Goal: Find specific page/section: Find specific page/section

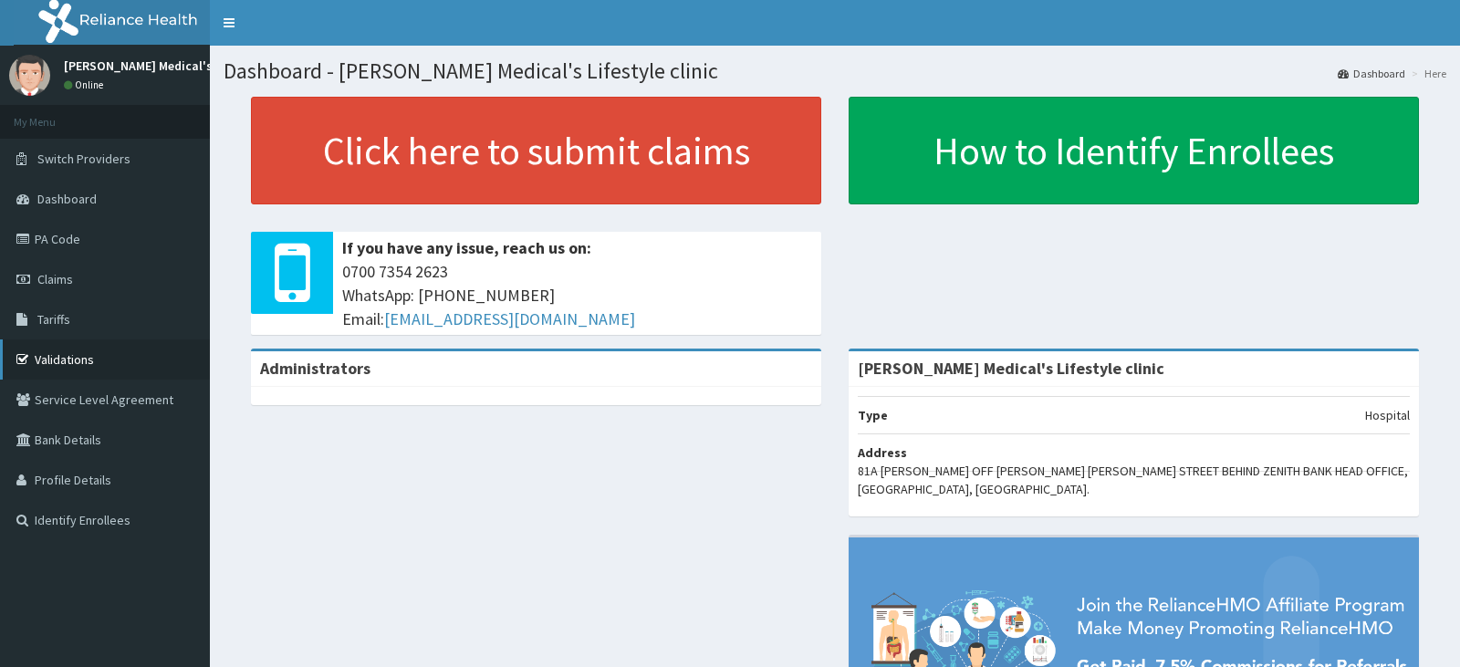
click at [59, 360] on link "Validations" at bounding box center [105, 359] width 210 height 40
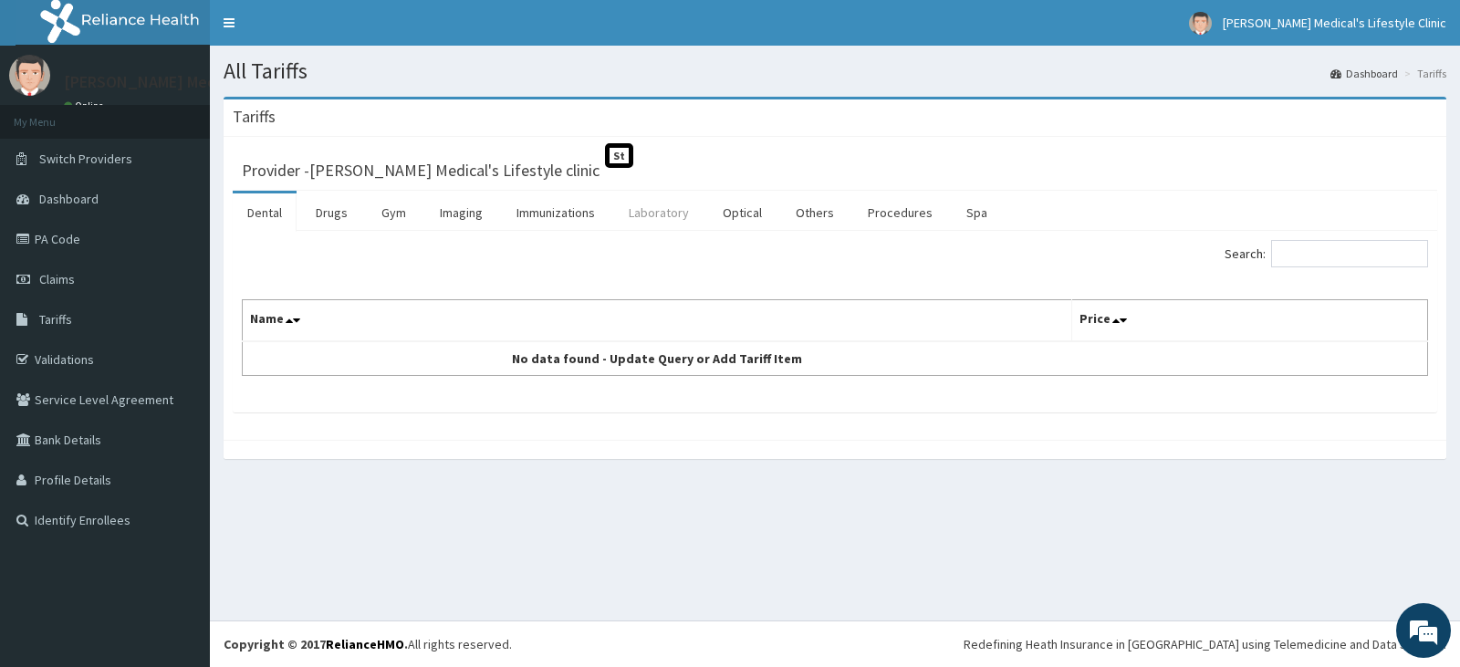
click at [662, 216] on link "Laboratory" at bounding box center [658, 212] width 89 height 38
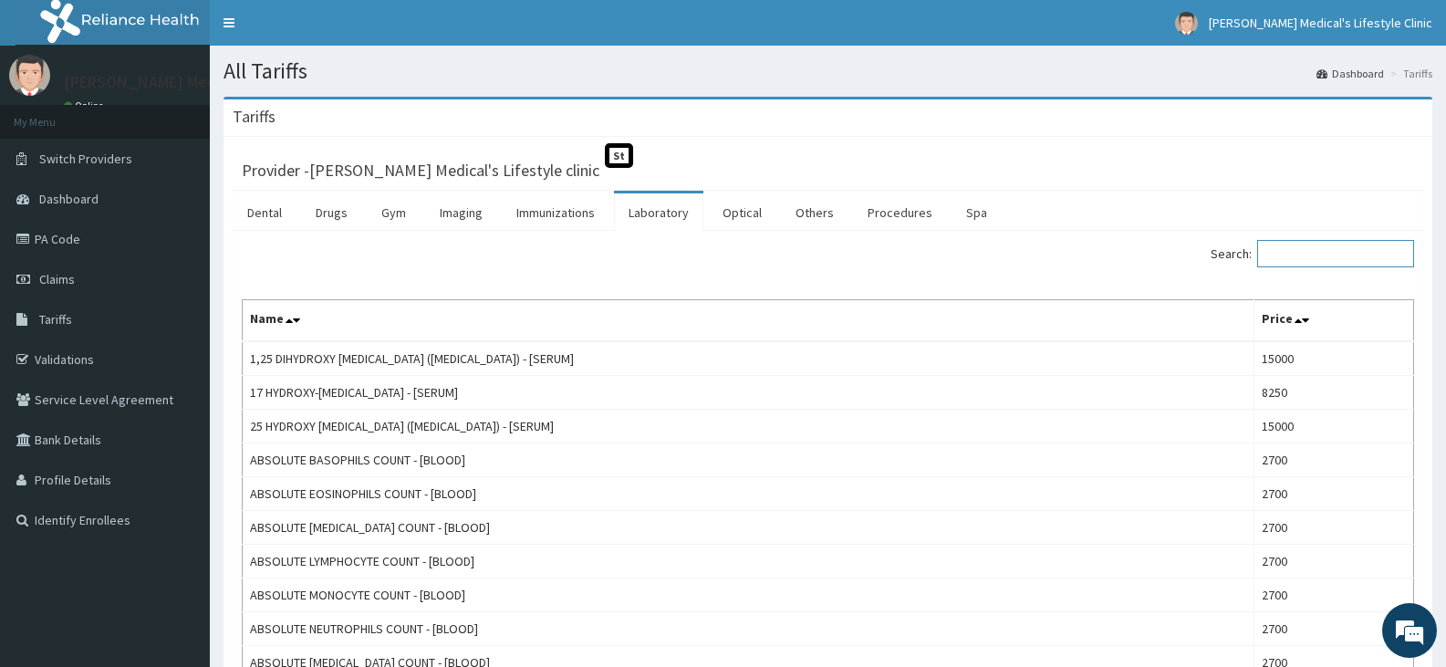
click at [1319, 257] on input "Search:" at bounding box center [1335, 253] width 157 height 27
paste input "Troponin"
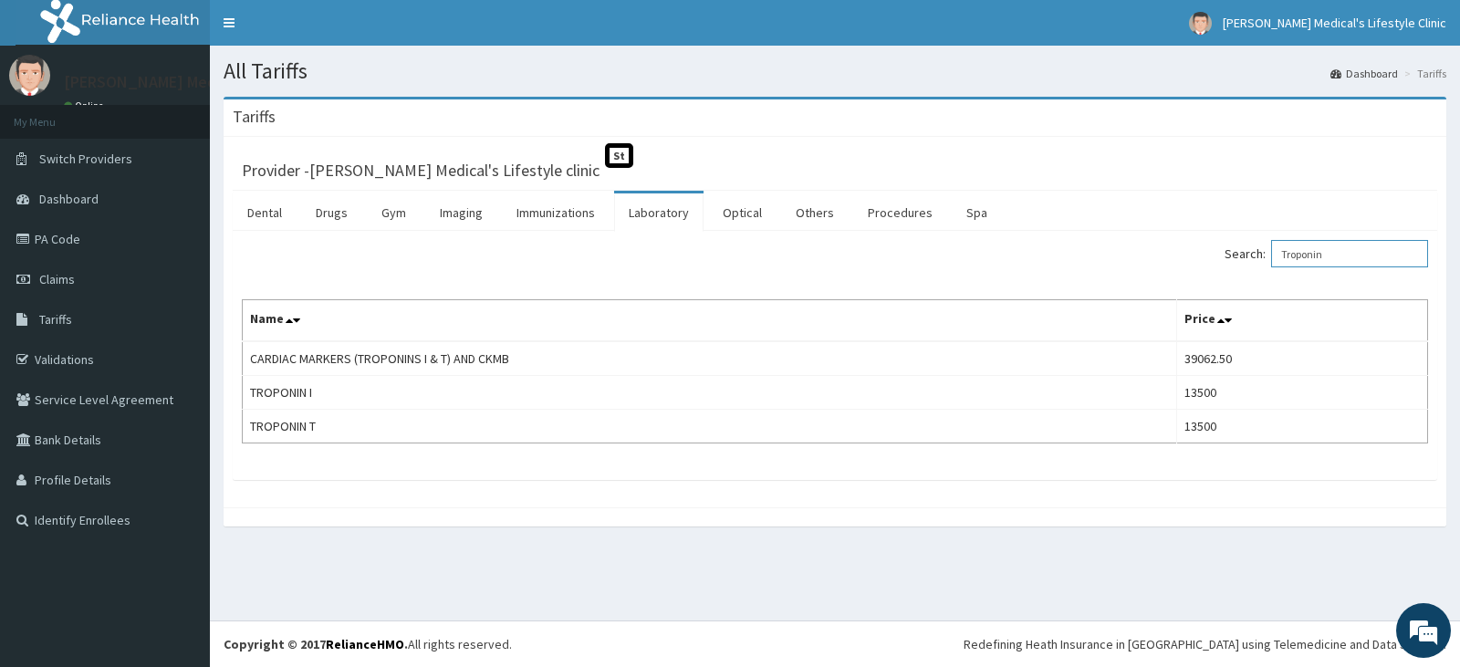
type input "Troponin"
click at [64, 251] on link "PA Code" at bounding box center [105, 239] width 210 height 40
